Goal: Task Accomplishment & Management: Manage account settings

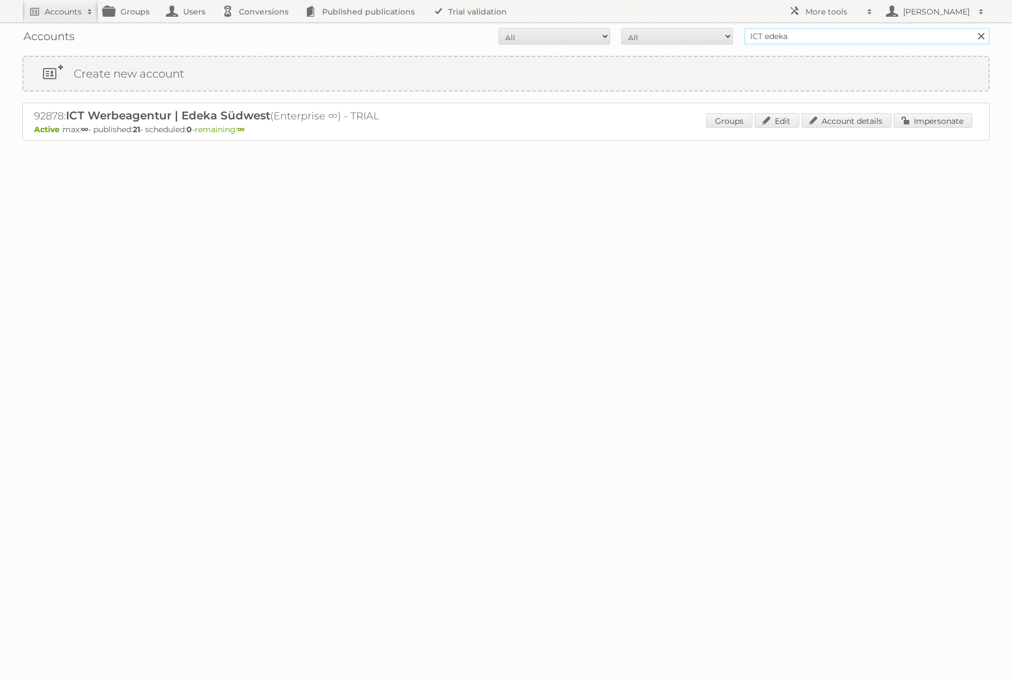
click at [795, 41] on input "ICT edeka" at bounding box center [867, 36] width 246 height 17
type input "REWE"
click at [972, 28] on input "Search" at bounding box center [980, 36] width 17 height 17
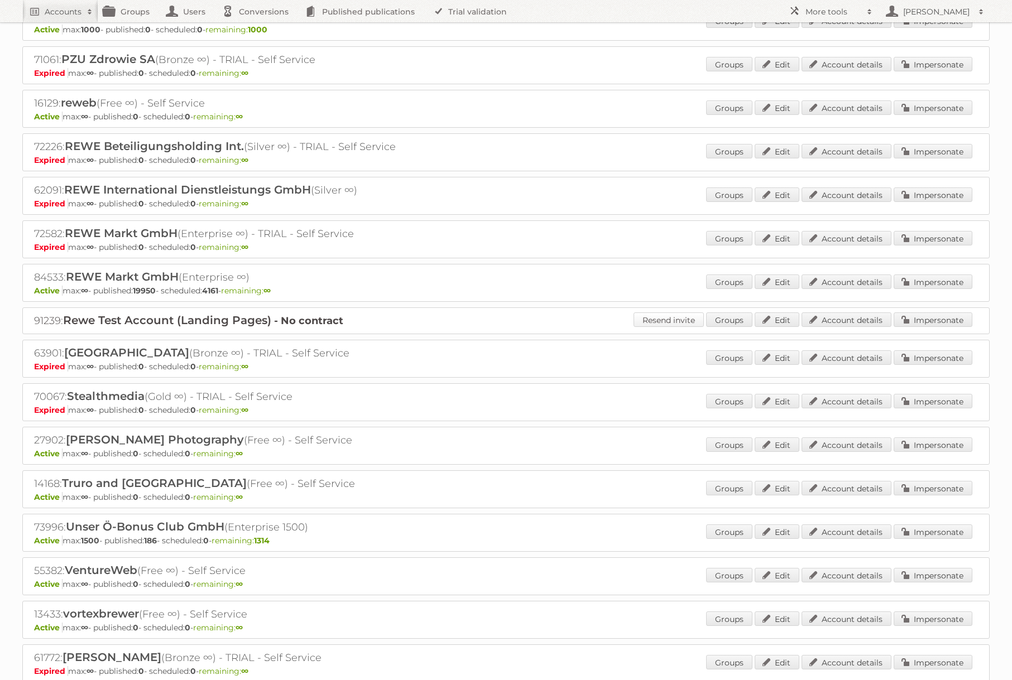
scroll to position [1095, 0]
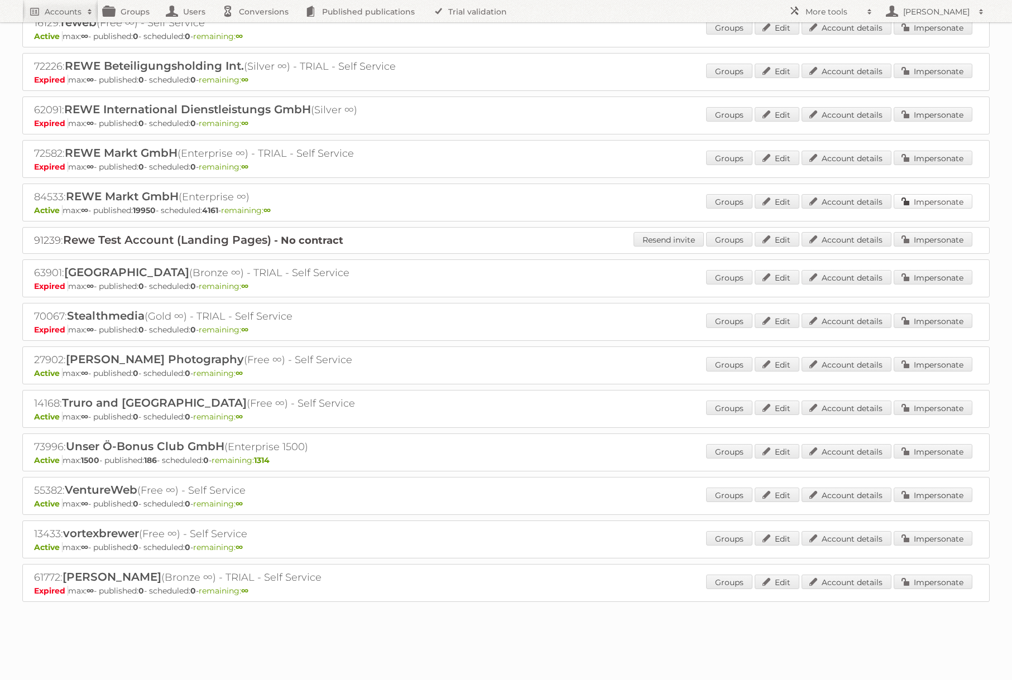
click at [916, 198] on link "Impersonate" at bounding box center [933, 201] width 79 height 15
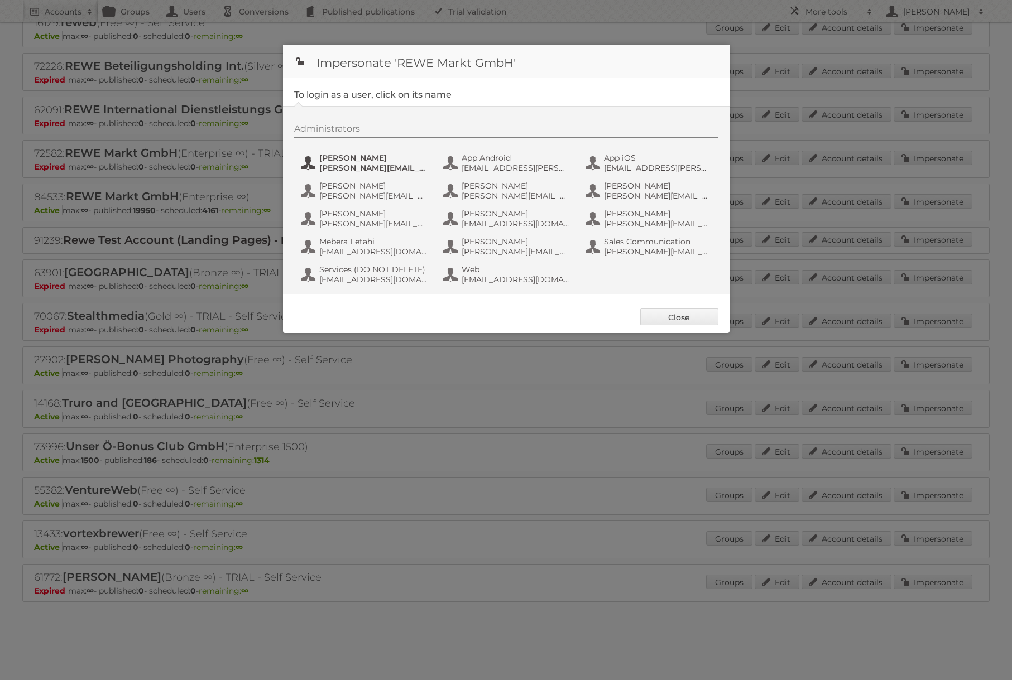
click at [377, 167] on span "[PERSON_NAME][EMAIL_ADDRESS][PERSON_NAME][DOMAIN_NAME]" at bounding box center [373, 168] width 108 height 10
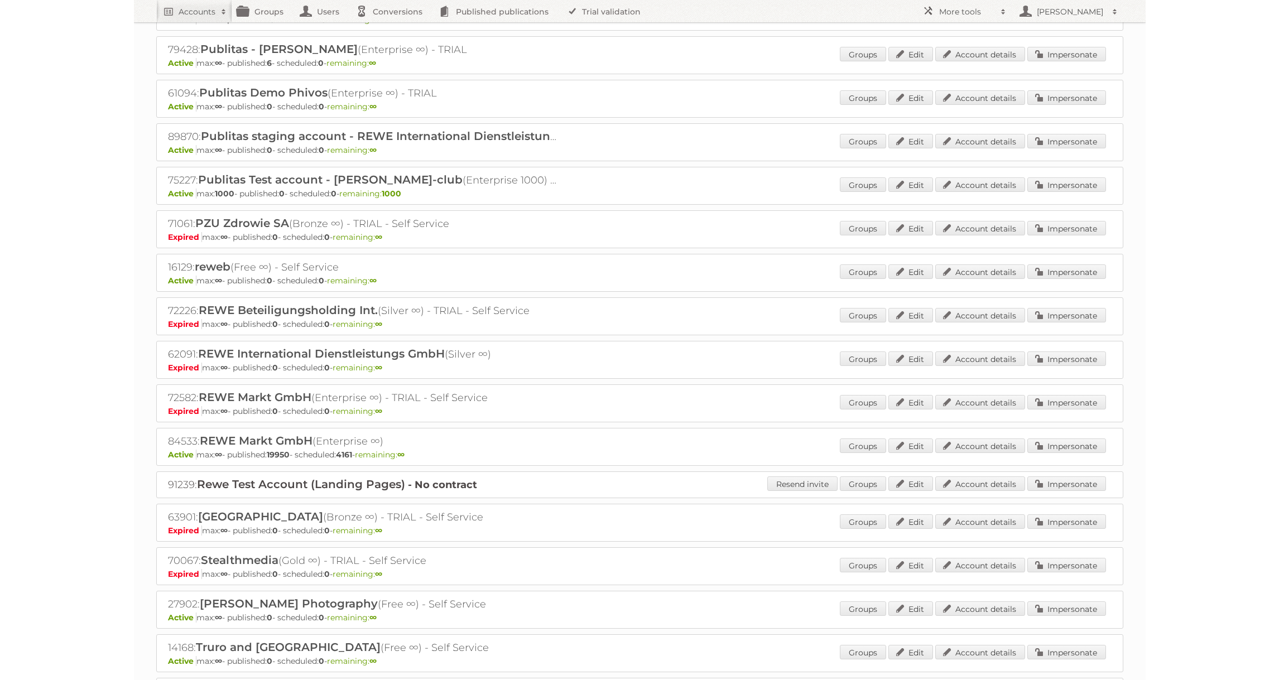
scroll to position [892, 0]
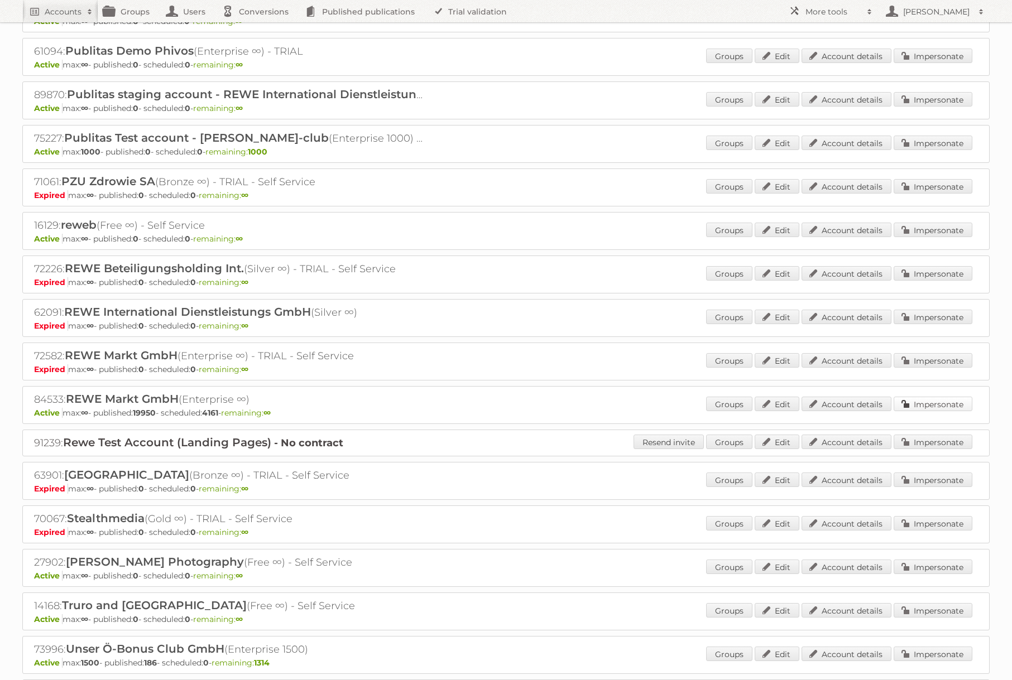
click at [907, 404] on link "Impersonate" at bounding box center [933, 404] width 79 height 15
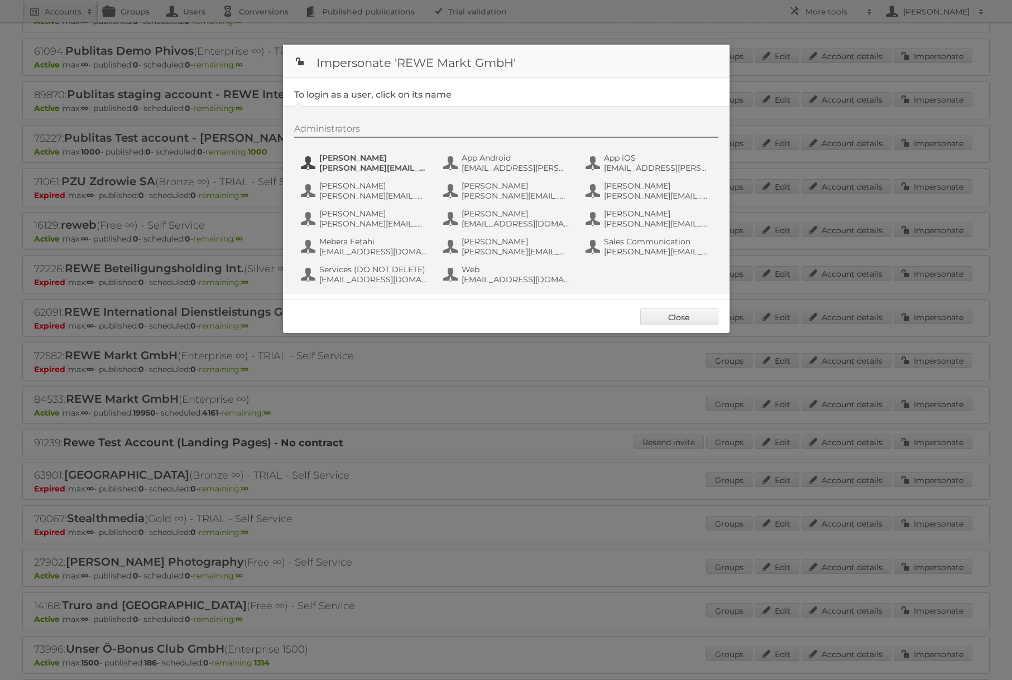
click at [328, 168] on span "[PERSON_NAME][EMAIL_ADDRESS][PERSON_NAME][DOMAIN_NAME]" at bounding box center [373, 168] width 108 height 10
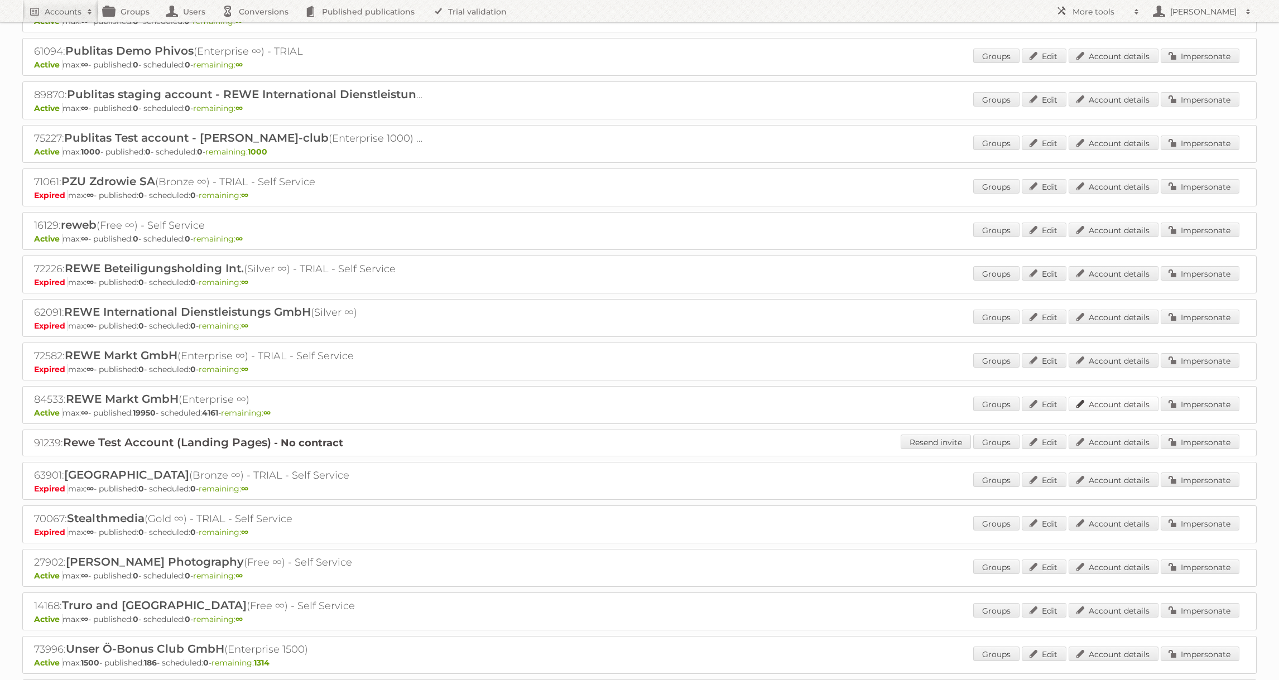
click at [1011, 402] on link "Account details" at bounding box center [1114, 404] width 90 height 15
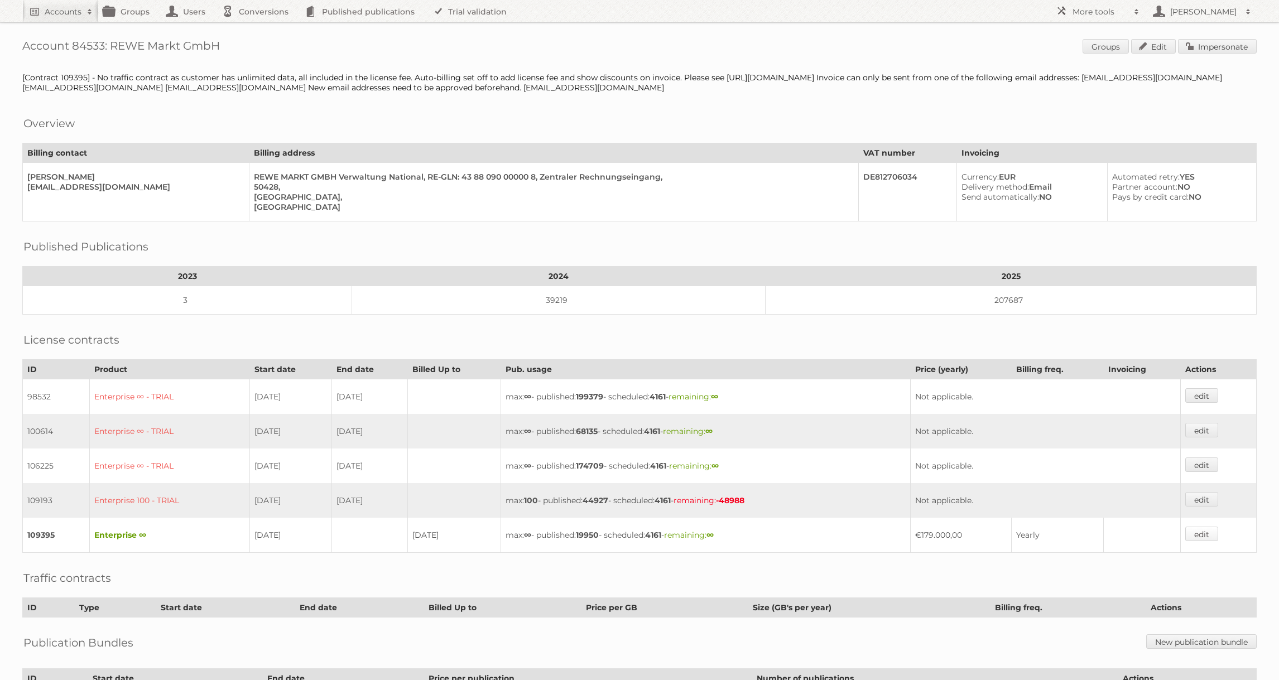
click at [1210, 533] on link "edit" at bounding box center [1201, 534] width 33 height 15
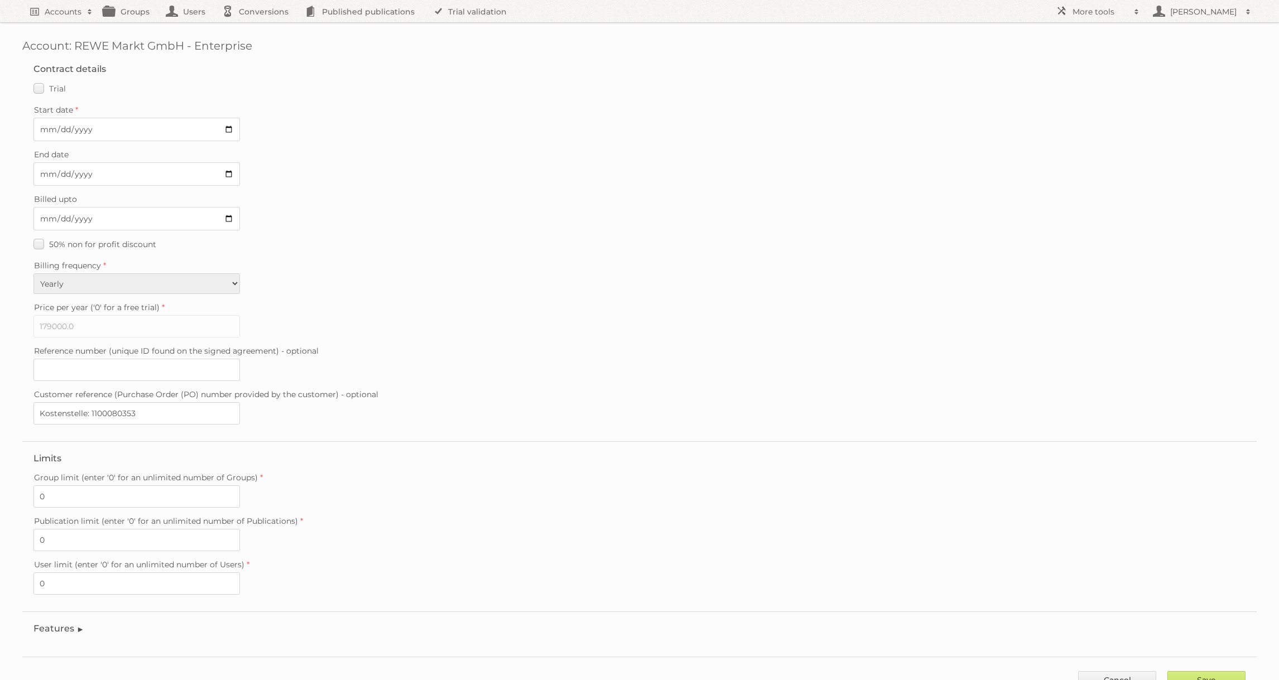
scroll to position [1, 0]
click at [70, 630] on legend "Features" at bounding box center [58, 628] width 51 height 11
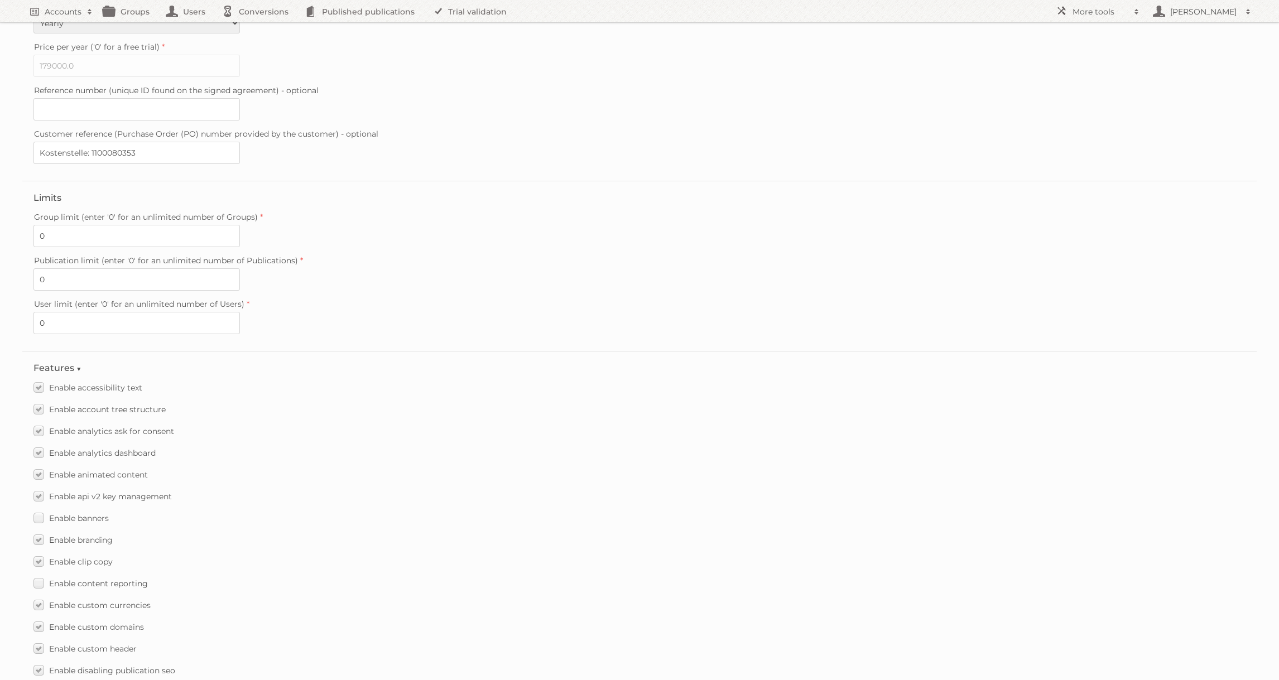
scroll to position [940, 0]
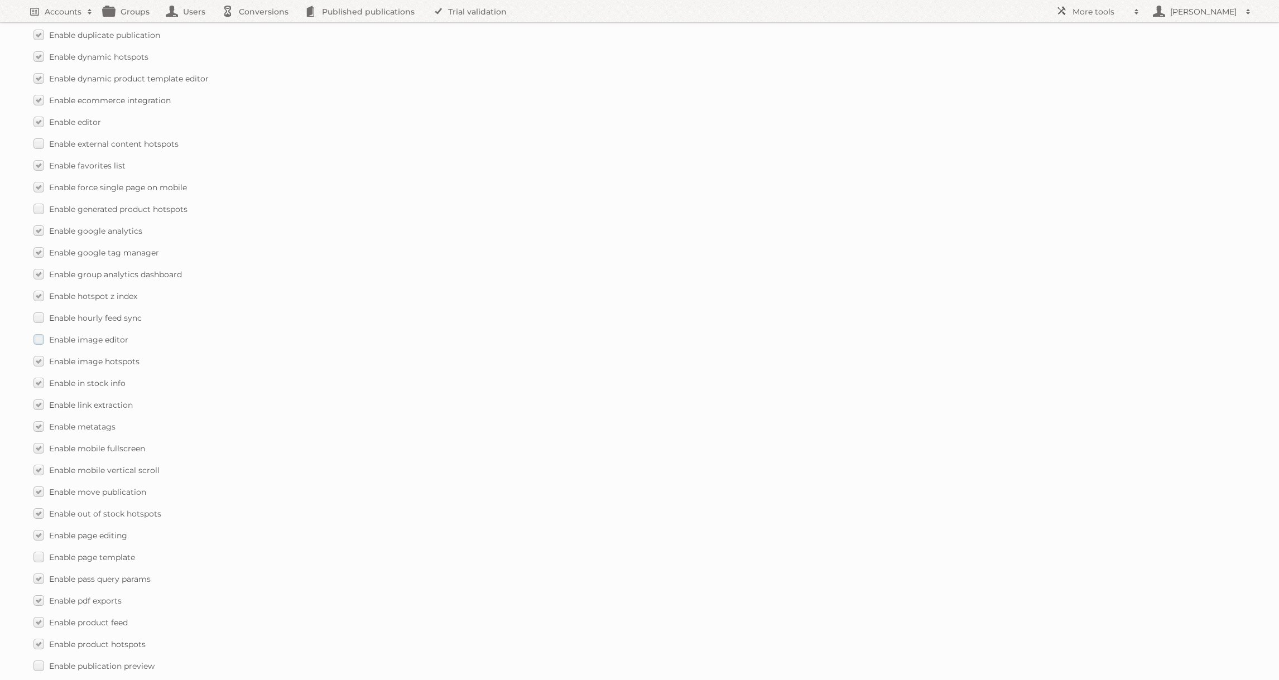
click at [35, 340] on label "Enable image editor" at bounding box center [80, 340] width 95 height 16
click at [0, 0] on input "Enable image editor" at bounding box center [0, 0] width 0 height 0
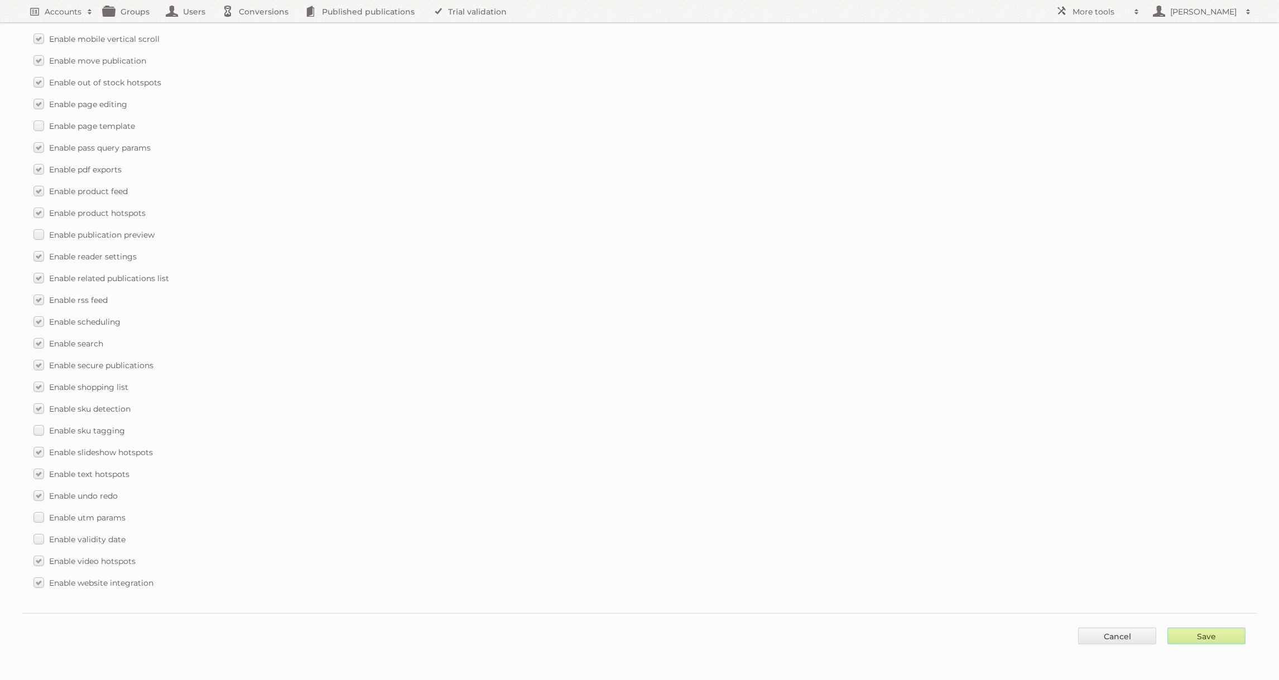
click at [1224, 639] on input "Save" at bounding box center [1207, 636] width 78 height 17
type input "..."
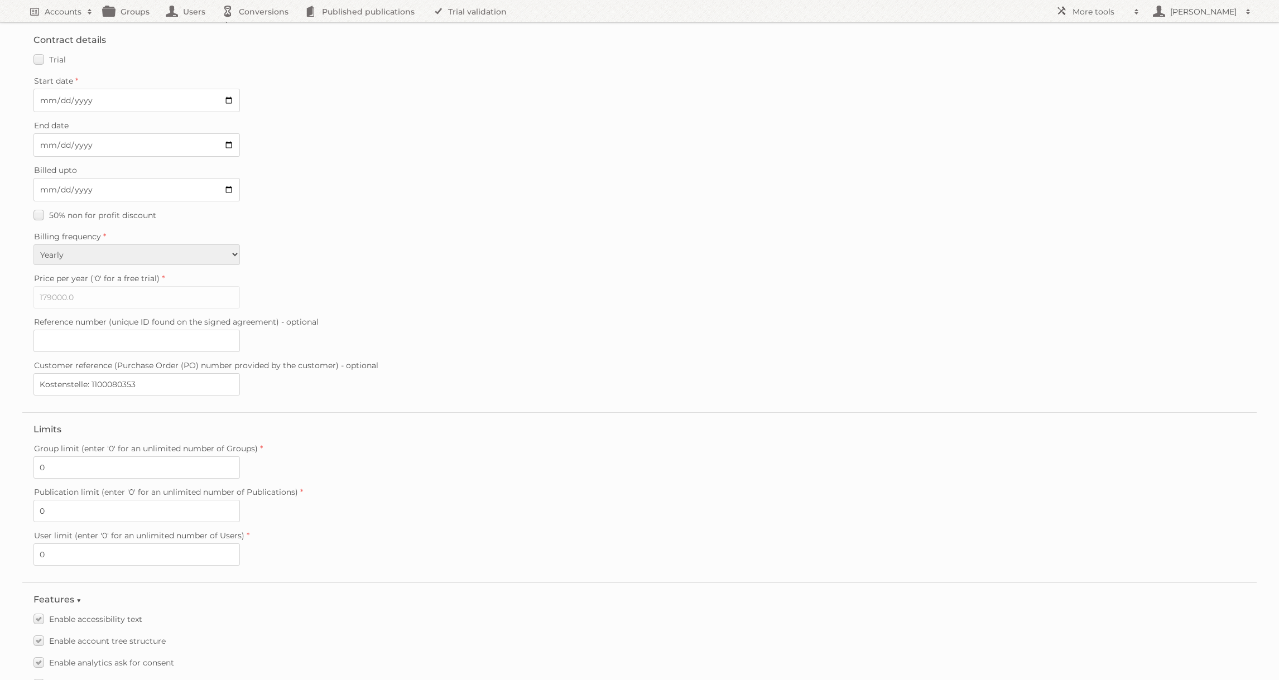
scroll to position [0, 0]
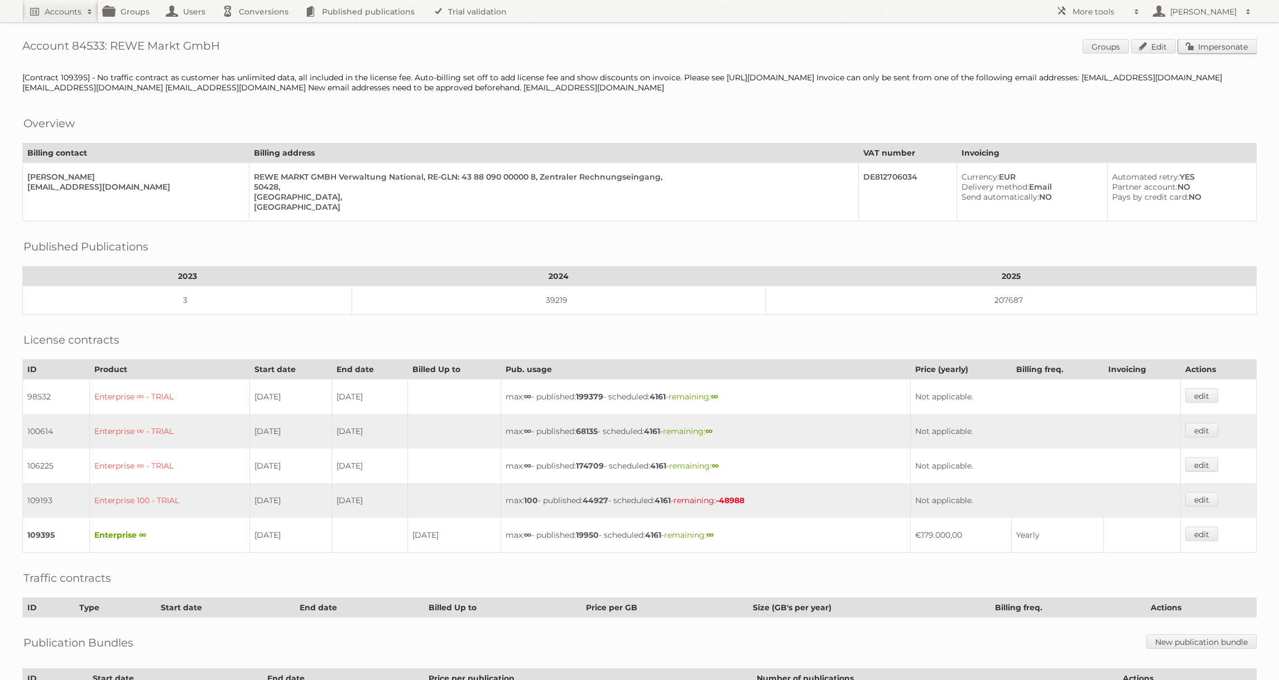
click at [1207, 51] on link "Impersonate" at bounding box center [1217, 46] width 79 height 15
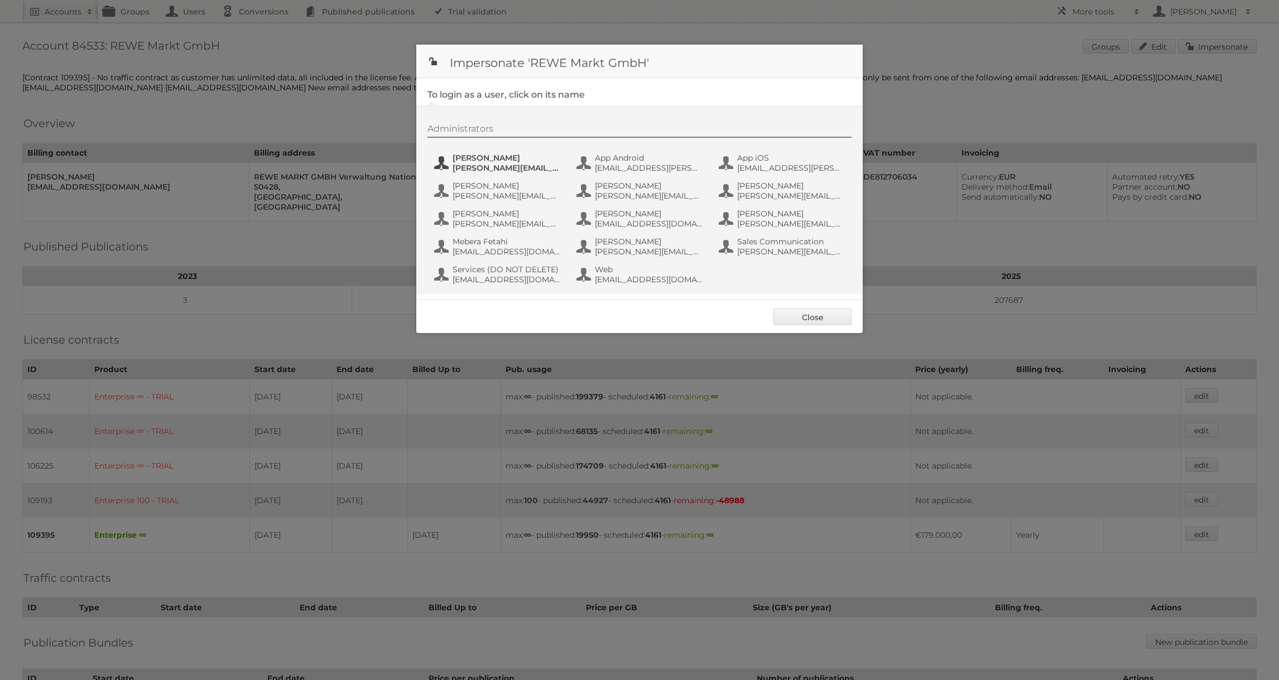
click at [484, 161] on span "[PERSON_NAME]" at bounding box center [507, 158] width 108 height 10
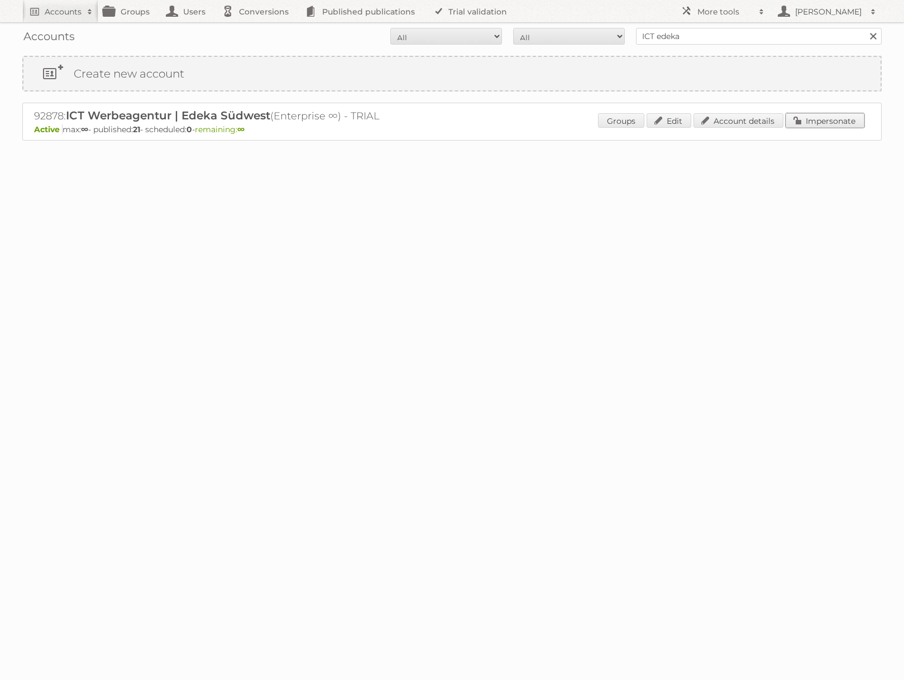
click at [813, 118] on link "Impersonate" at bounding box center [824, 120] width 79 height 15
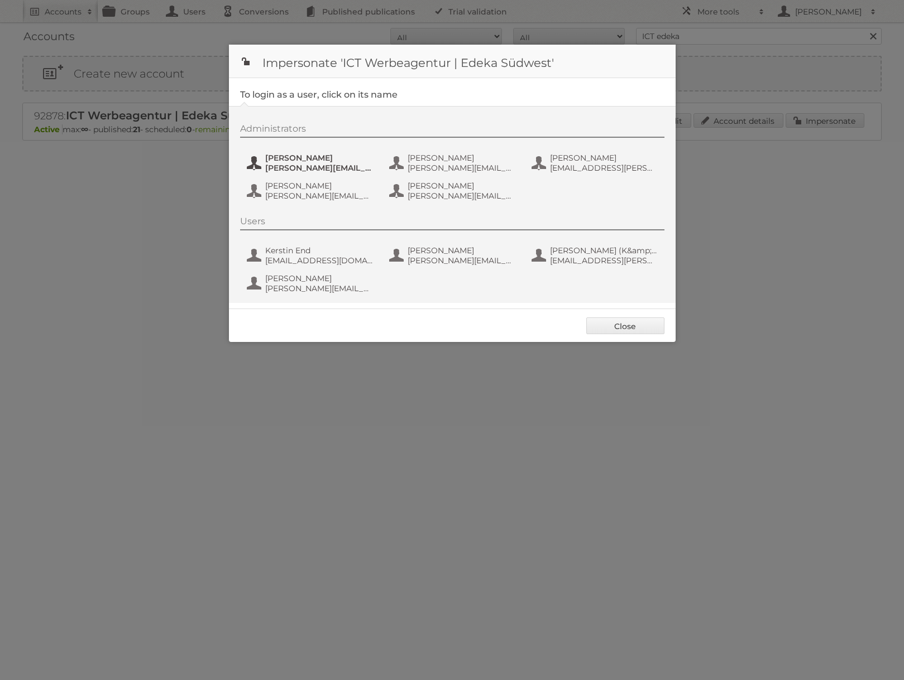
click at [289, 159] on span "Benjamin Discher" at bounding box center [319, 158] width 108 height 10
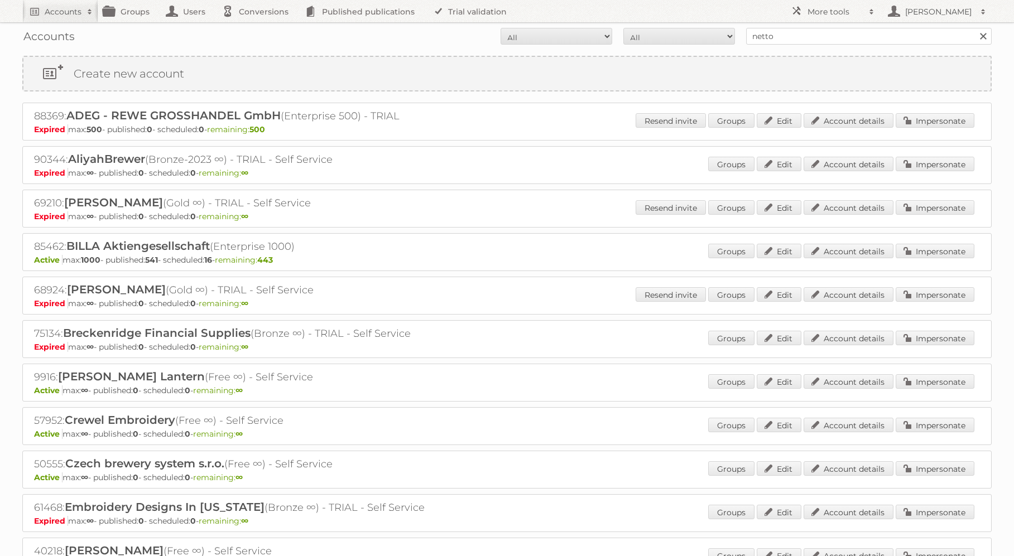
type input "netto-online"
click at [975, 28] on input "Search" at bounding box center [983, 36] width 17 height 17
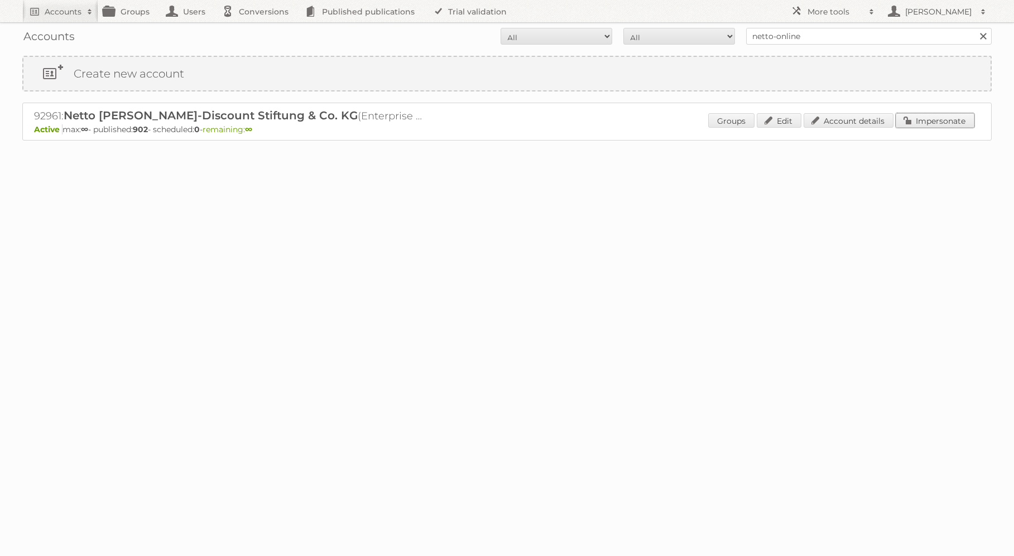
click at [955, 121] on link "Impersonate" at bounding box center [935, 120] width 79 height 15
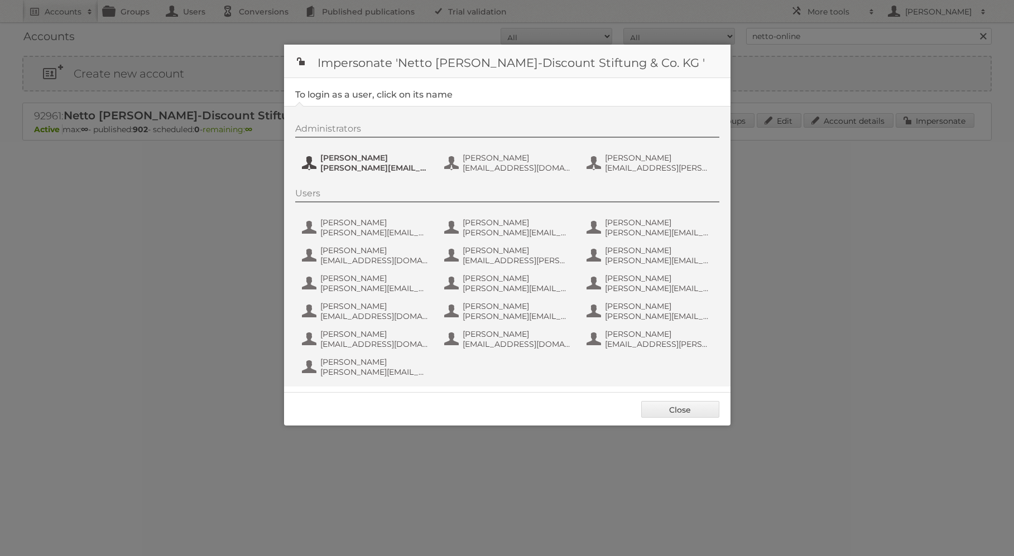
click at [363, 153] on span "[PERSON_NAME]" at bounding box center [374, 158] width 108 height 10
